Goal: Transaction & Acquisition: Purchase product/service

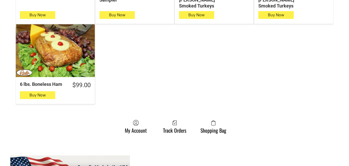
scroll to position [542, 0]
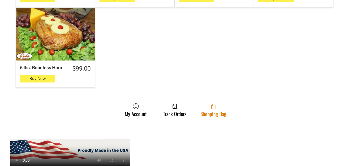
click at [222, 104] on link "Shopping Bag" at bounding box center [213, 110] width 31 height 14
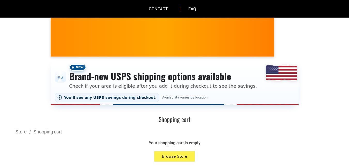
scroll to position [103, 0]
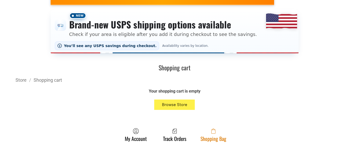
click at [210, 139] on link "Shopping Bag" at bounding box center [213, 135] width 31 height 14
click at [199, 137] on link "Shopping Bag" at bounding box center [213, 135] width 31 height 14
click at [221, 136] on link "Shopping Bag" at bounding box center [213, 135] width 31 height 14
